Goal: Information Seeking & Learning: Check status

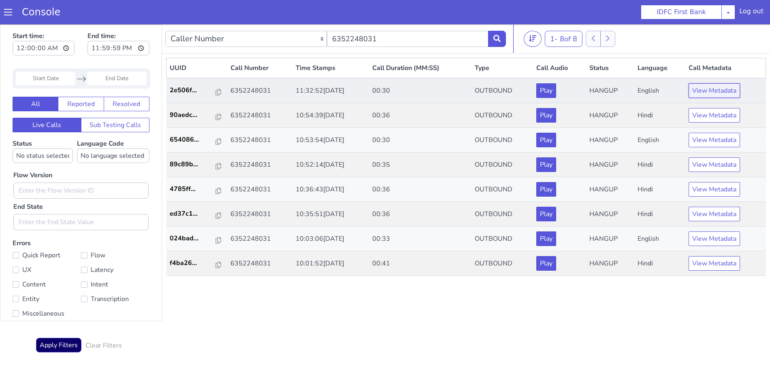
click at [705, 92] on button "View Metadata" at bounding box center [714, 90] width 51 height 15
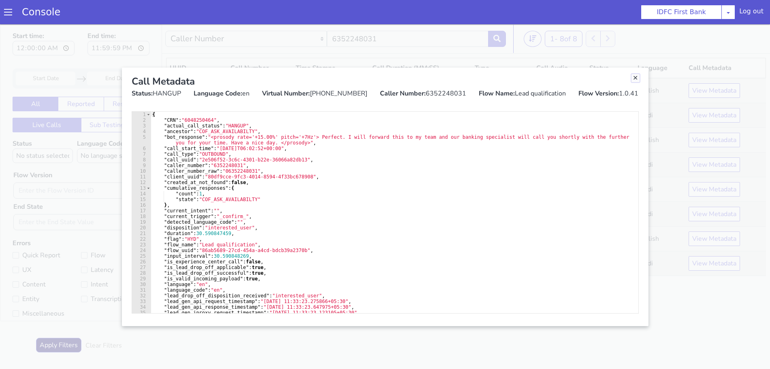
click at [635, 78] on link "Close" at bounding box center [635, 78] width 8 height 8
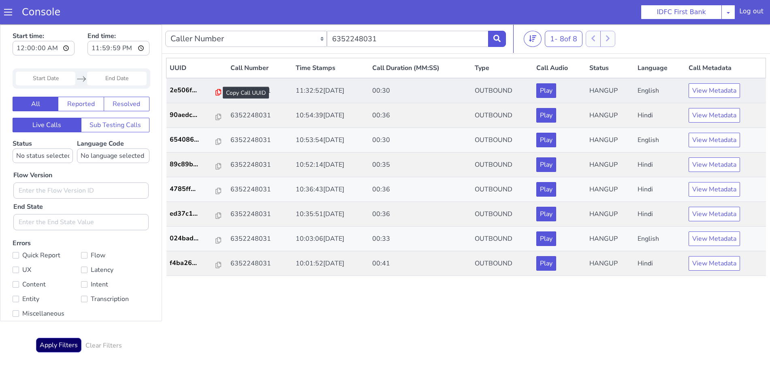
click at [215, 92] on icon at bounding box center [218, 92] width 6 height 6
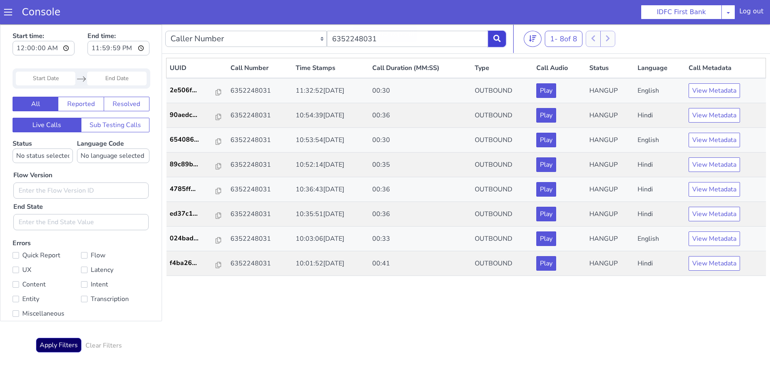
click at [502, 39] on button at bounding box center [497, 39] width 18 height 16
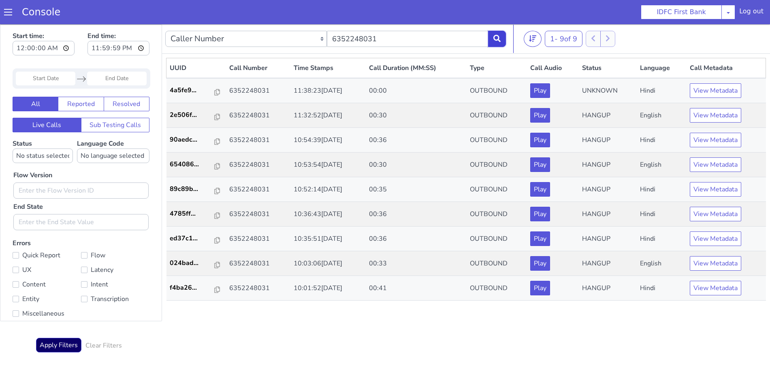
click at [499, 46] on button at bounding box center [497, 39] width 18 height 16
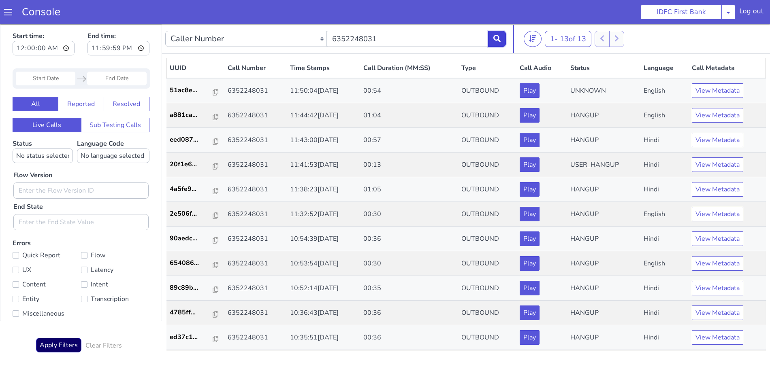
click at [497, 35] on icon at bounding box center [496, 38] width 7 height 7
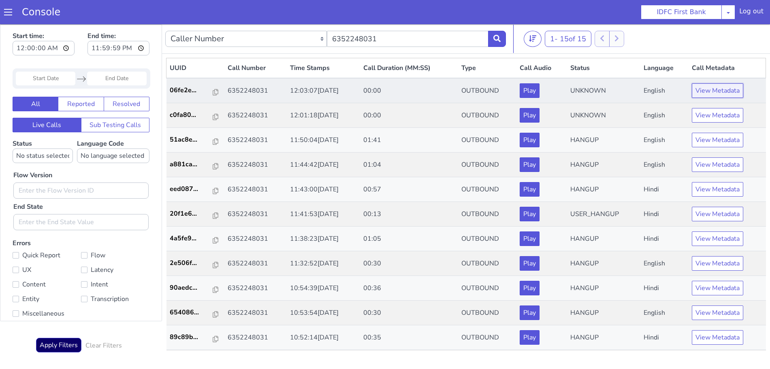
click at [692, 90] on button "View Metadata" at bounding box center [717, 90] width 51 height 15
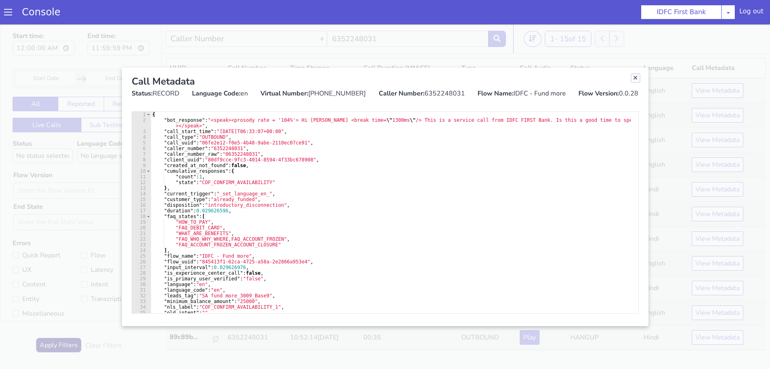
click at [633, 77] on link "Close" at bounding box center [635, 78] width 8 height 8
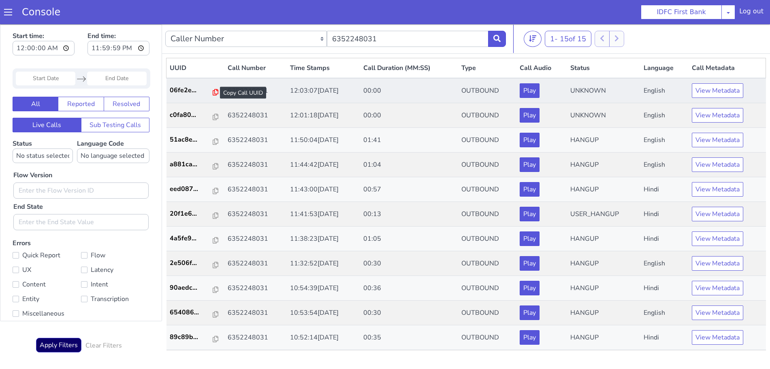
click at [213, 91] on icon at bounding box center [216, 92] width 6 height 6
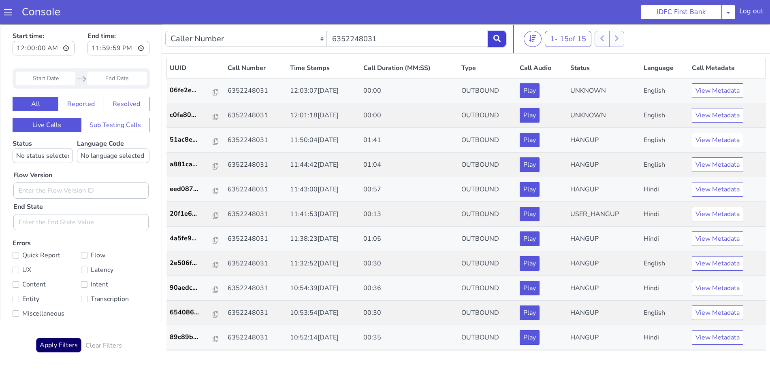
click at [497, 38] on icon at bounding box center [496, 38] width 7 height 7
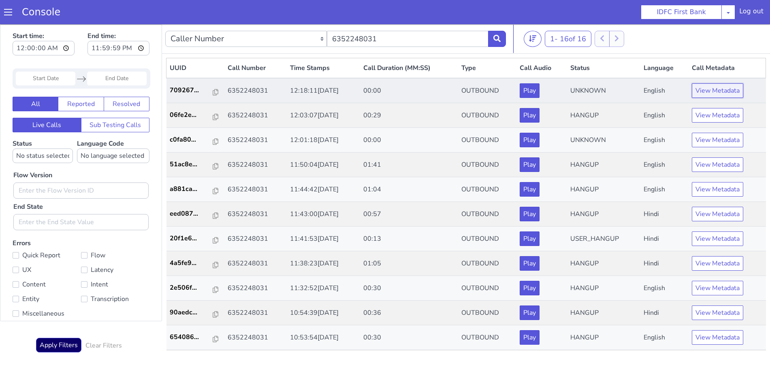
click at [721, 87] on button "View Metadata" at bounding box center [717, 90] width 51 height 15
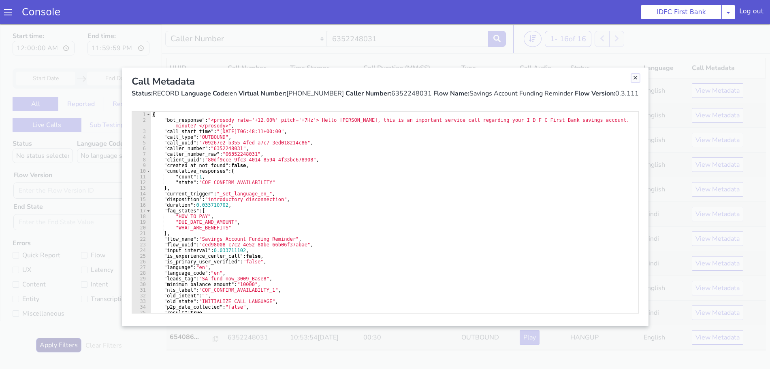
click at [634, 76] on link "Close" at bounding box center [635, 78] width 8 height 8
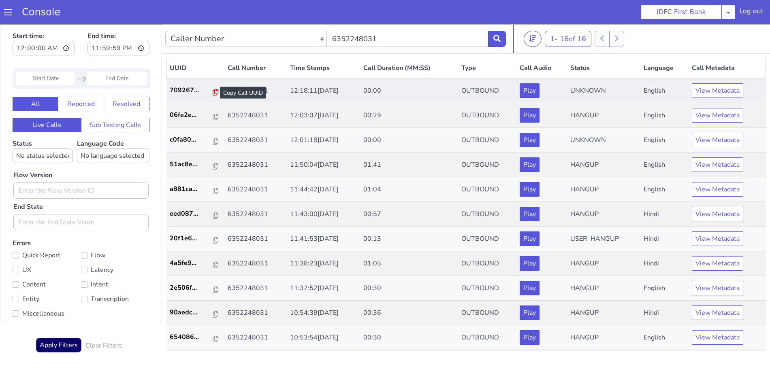
click at [213, 94] on icon at bounding box center [216, 92] width 6 height 6
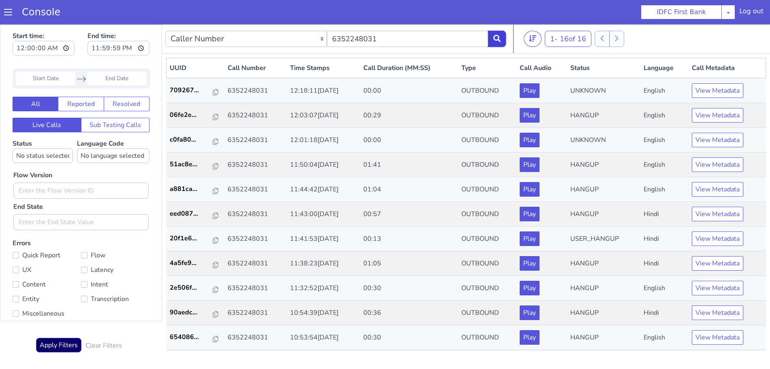
click at [502, 39] on button at bounding box center [497, 39] width 18 height 16
click at [491, 40] on button at bounding box center [497, 39] width 18 height 16
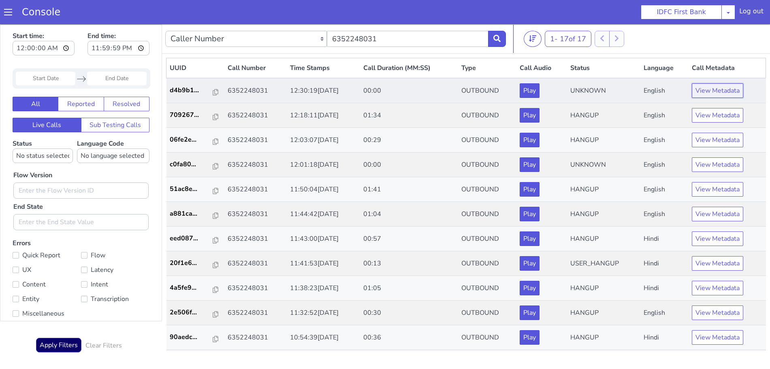
click at [698, 90] on button "View Metadata" at bounding box center [717, 90] width 51 height 15
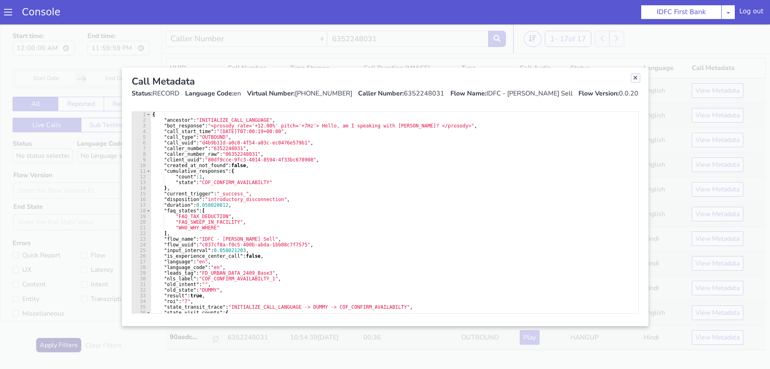
click at [636, 76] on link "Close" at bounding box center [635, 78] width 8 height 8
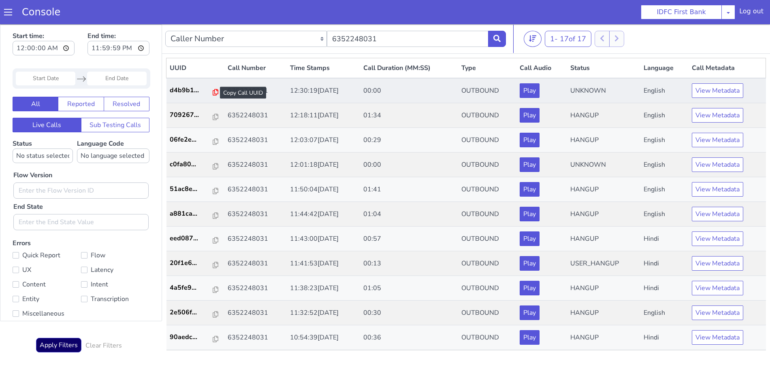
click at [213, 92] on icon at bounding box center [216, 92] width 6 height 6
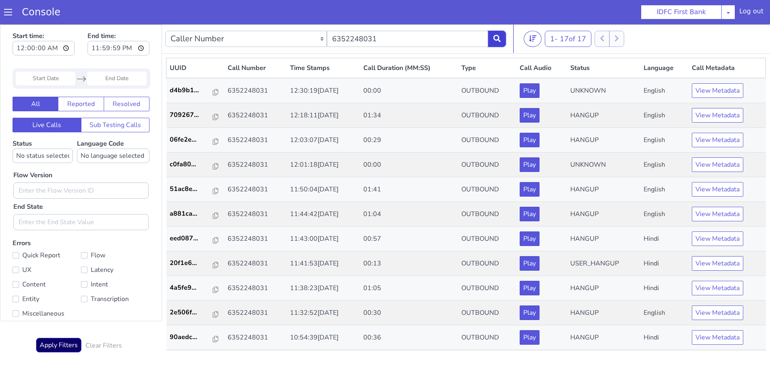
click at [496, 34] on button at bounding box center [497, 39] width 18 height 16
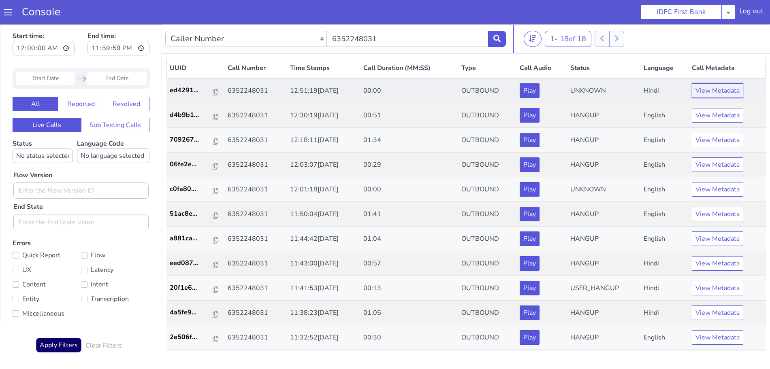
click at [709, 89] on button "View Metadata" at bounding box center [717, 90] width 51 height 15
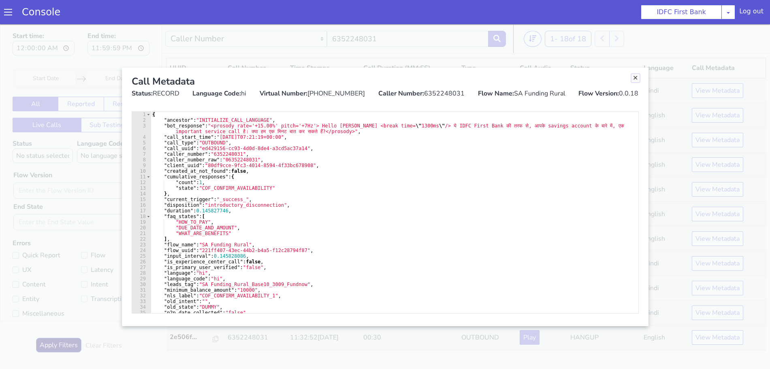
click at [636, 77] on link "Close" at bounding box center [635, 78] width 8 height 8
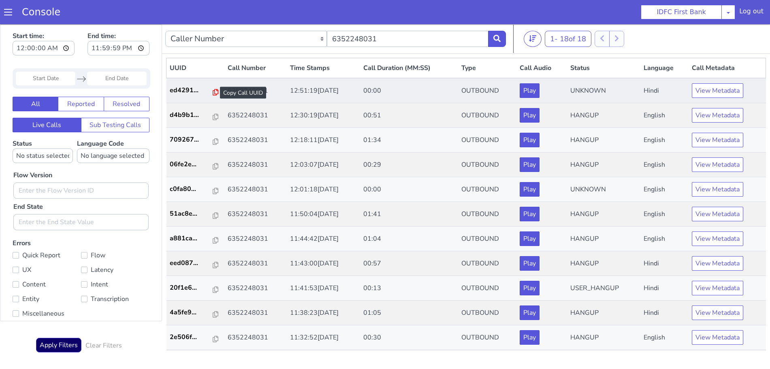
click at [213, 92] on icon at bounding box center [216, 92] width 6 height 6
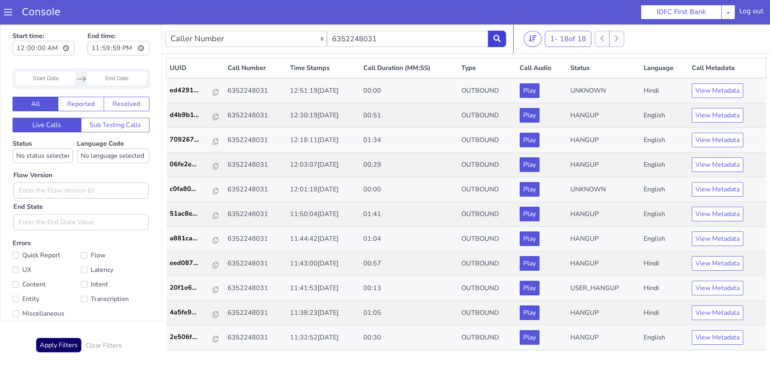
click at [500, 37] on icon at bounding box center [496, 38] width 7 height 7
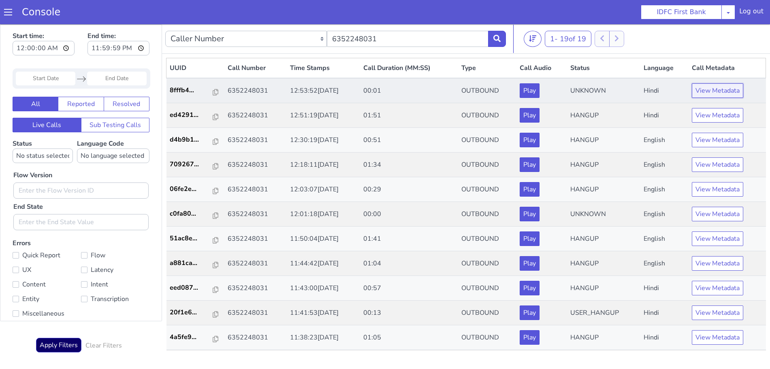
click at [701, 92] on button "View Metadata" at bounding box center [717, 90] width 51 height 15
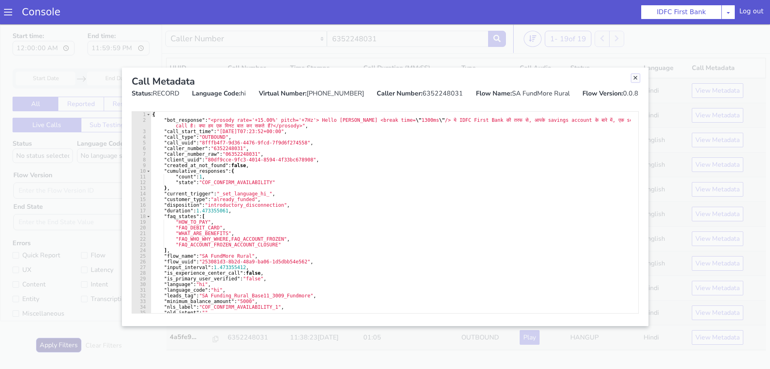
click at [633, 76] on link "Close" at bounding box center [635, 78] width 8 height 8
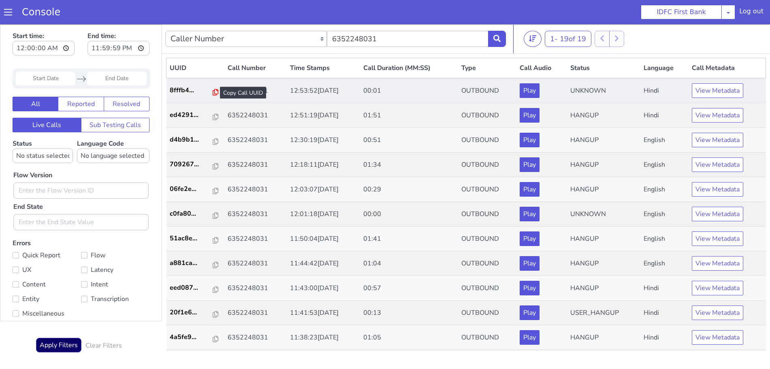
click at [213, 92] on icon at bounding box center [216, 92] width 6 height 6
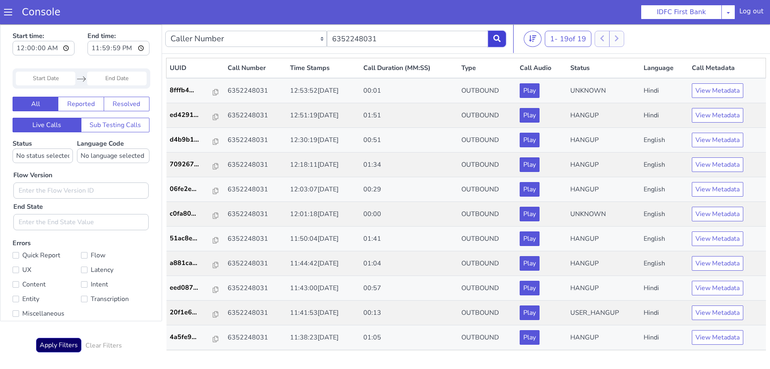
click at [497, 32] on button at bounding box center [497, 39] width 18 height 16
